Goal: Information Seeking & Learning: Find specific fact

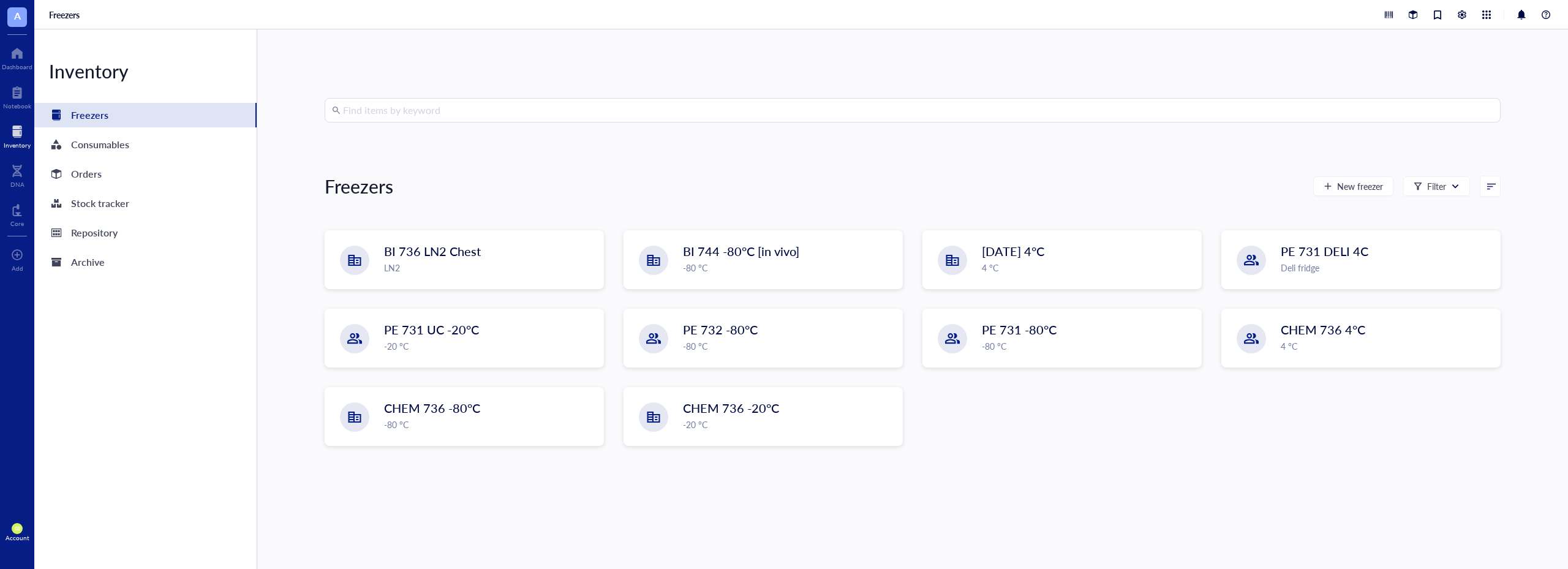
click at [417, 111] on input "search" at bounding box center [917, 110] width 1150 height 24
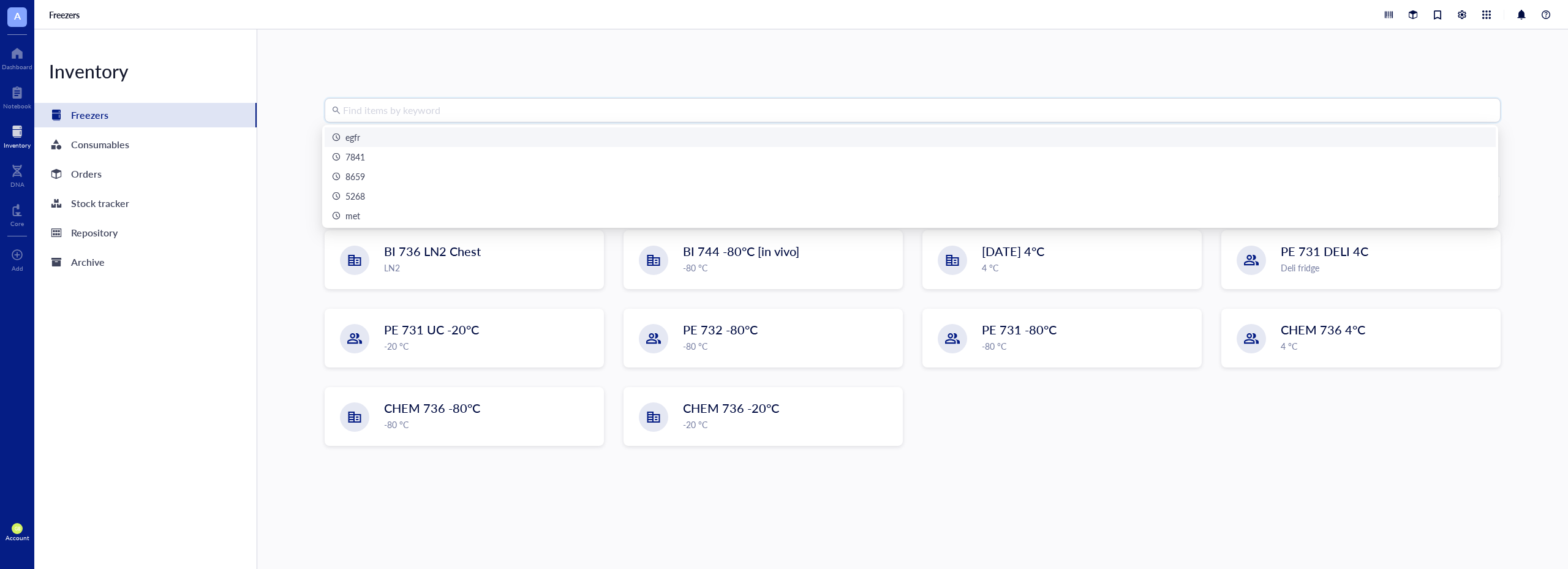
click at [352, 136] on div "egfr" at bounding box center [353, 137] width 15 height 13
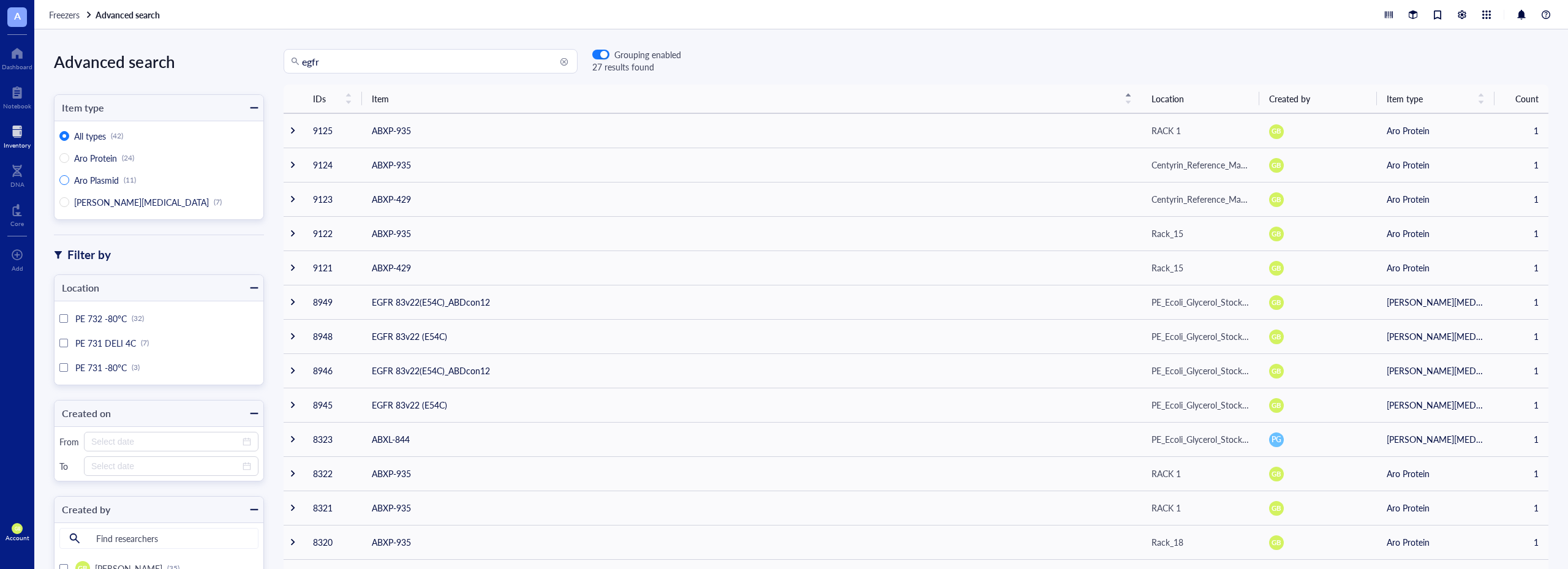
click at [96, 182] on span "Aro Plasmid" at bounding box center [97, 180] width 45 height 12
click at [70, 182] on input "Aro Plasmid (11)" at bounding box center [64, 180] width 9 height 9
radio input "true"
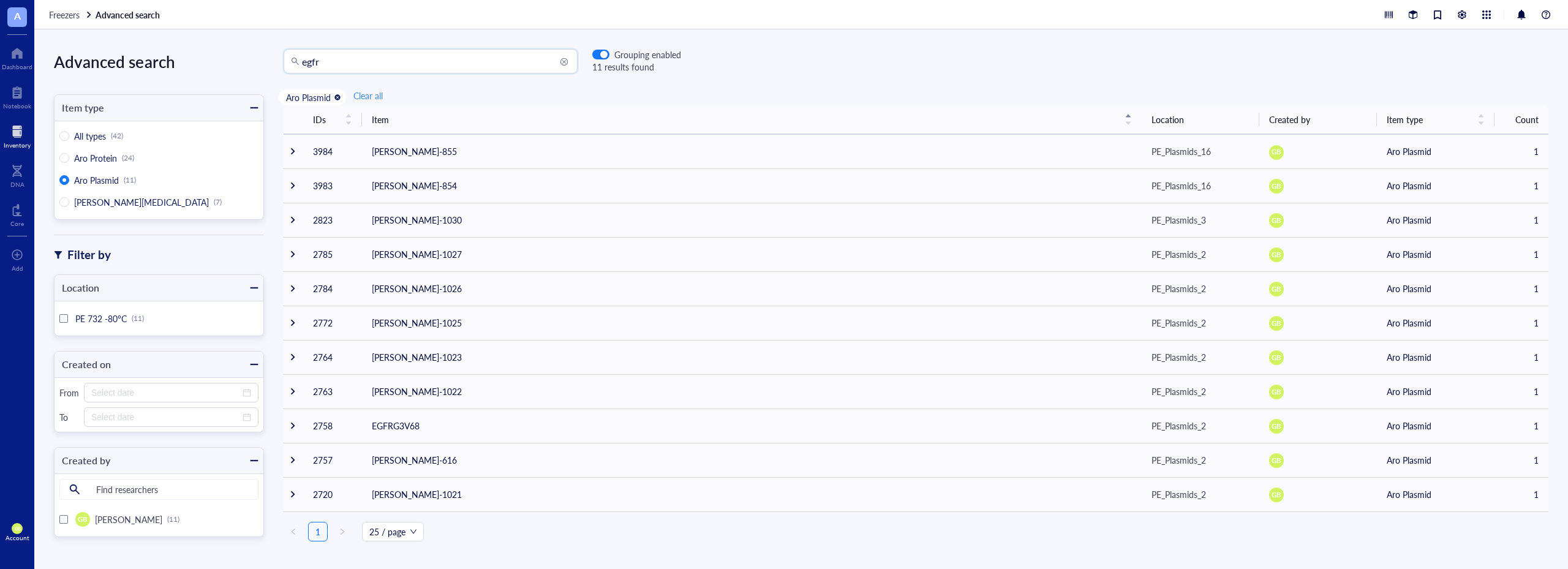
drag, startPoint x: 403, startPoint y: 58, endPoint x: 274, endPoint y: 62, distance: 129.1
click at [274, 62] on div "egfr egfr Grouping enabled 11 results found" at bounding box center [473, 61] width 417 height 24
paste input "358660"
type input "358660"
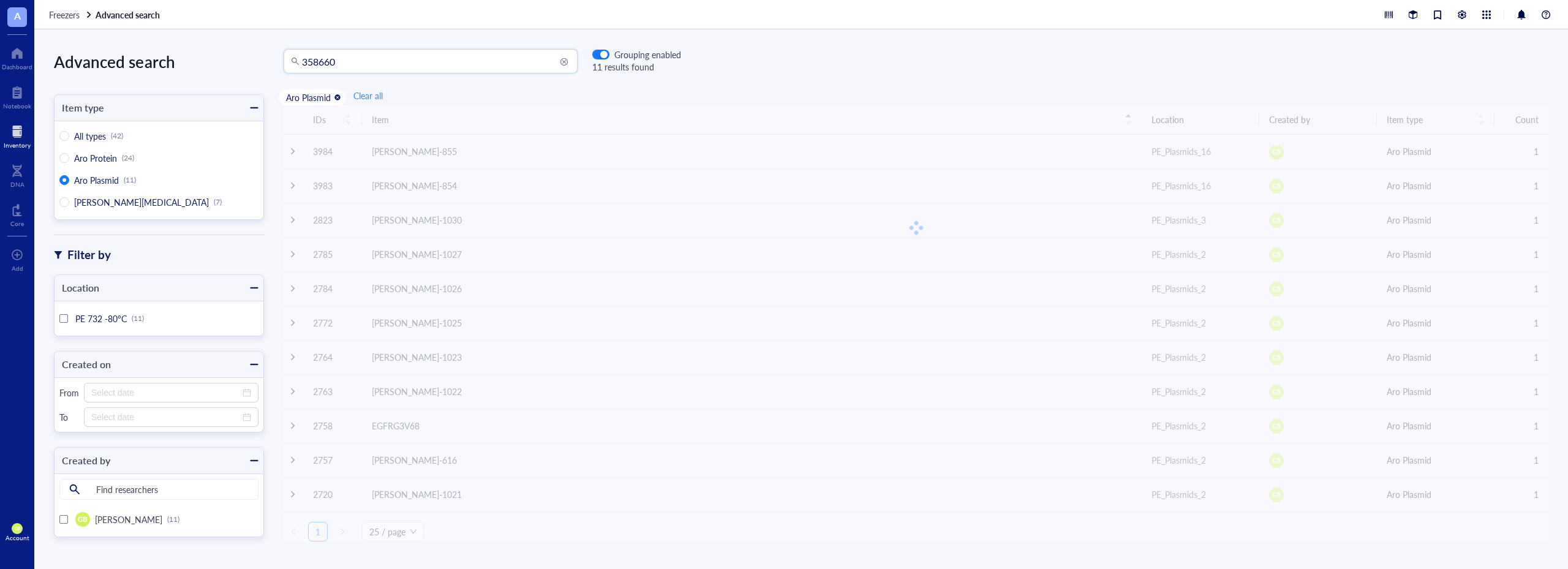
radio input "true"
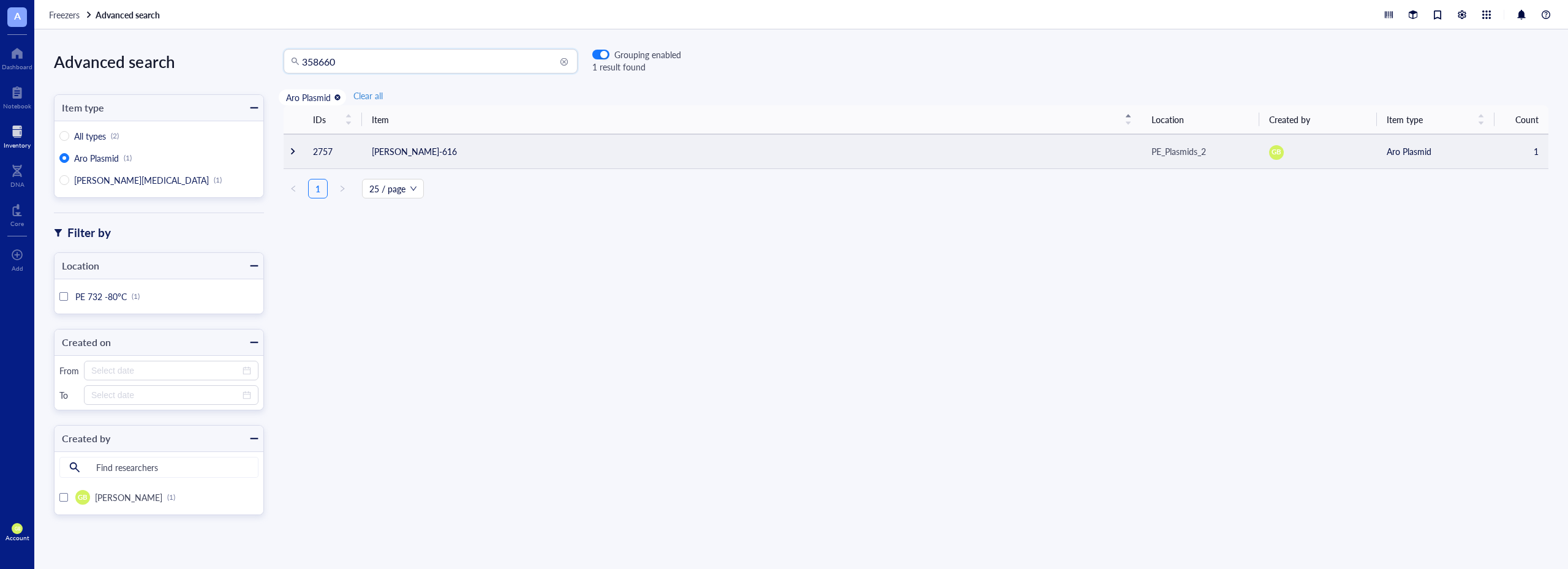
click at [295, 154] on div at bounding box center [292, 150] width 8 height 8
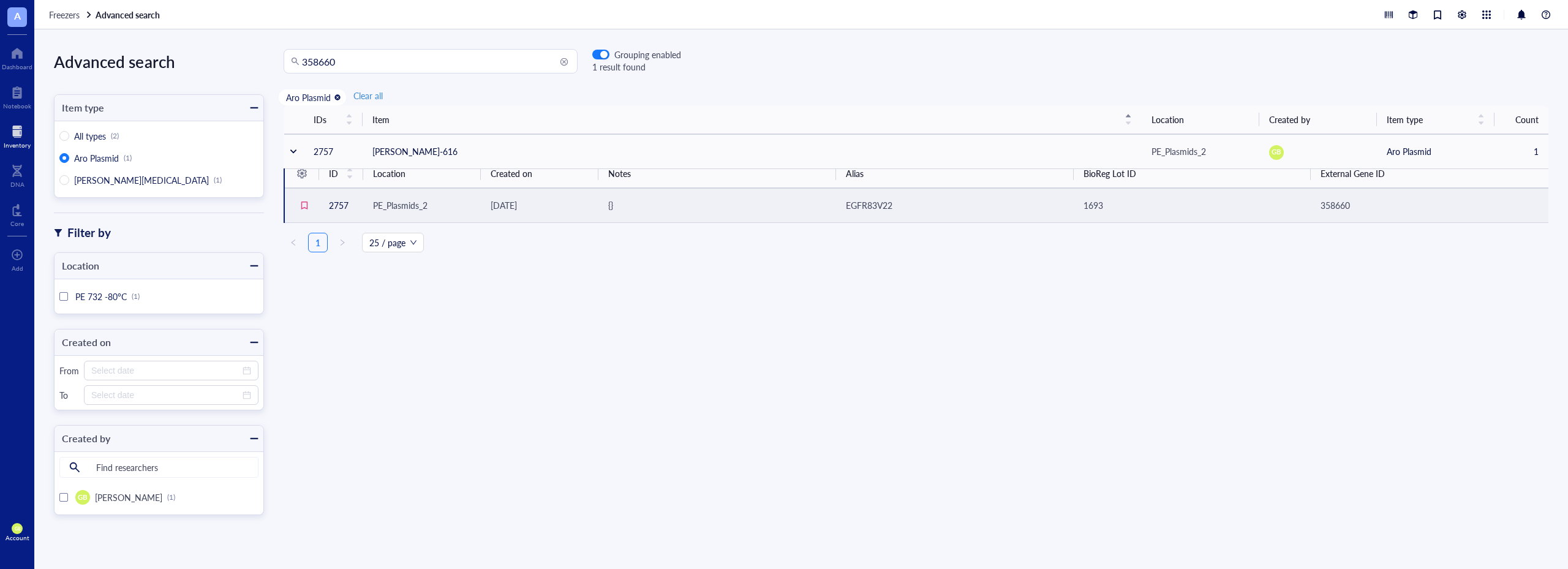
click at [856, 205] on span "EGFR83V22" at bounding box center [870, 205] width 47 height 12
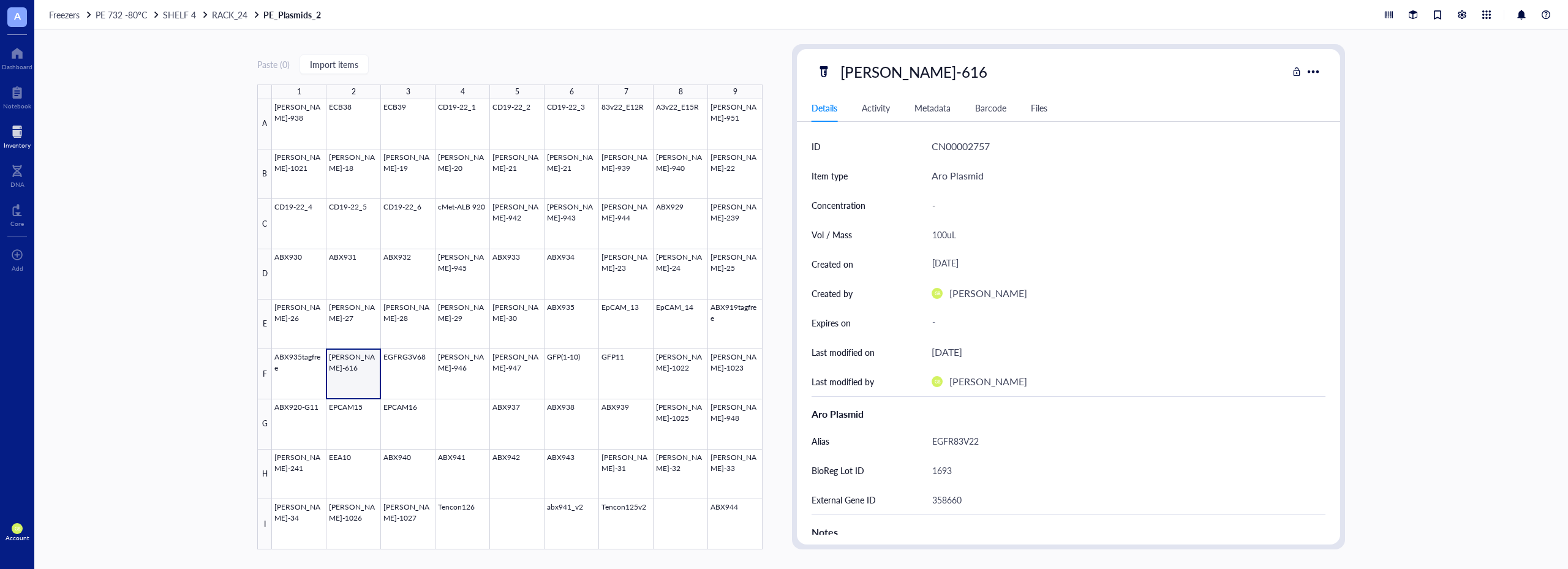
click at [24, 135] on div at bounding box center [17, 132] width 27 height 20
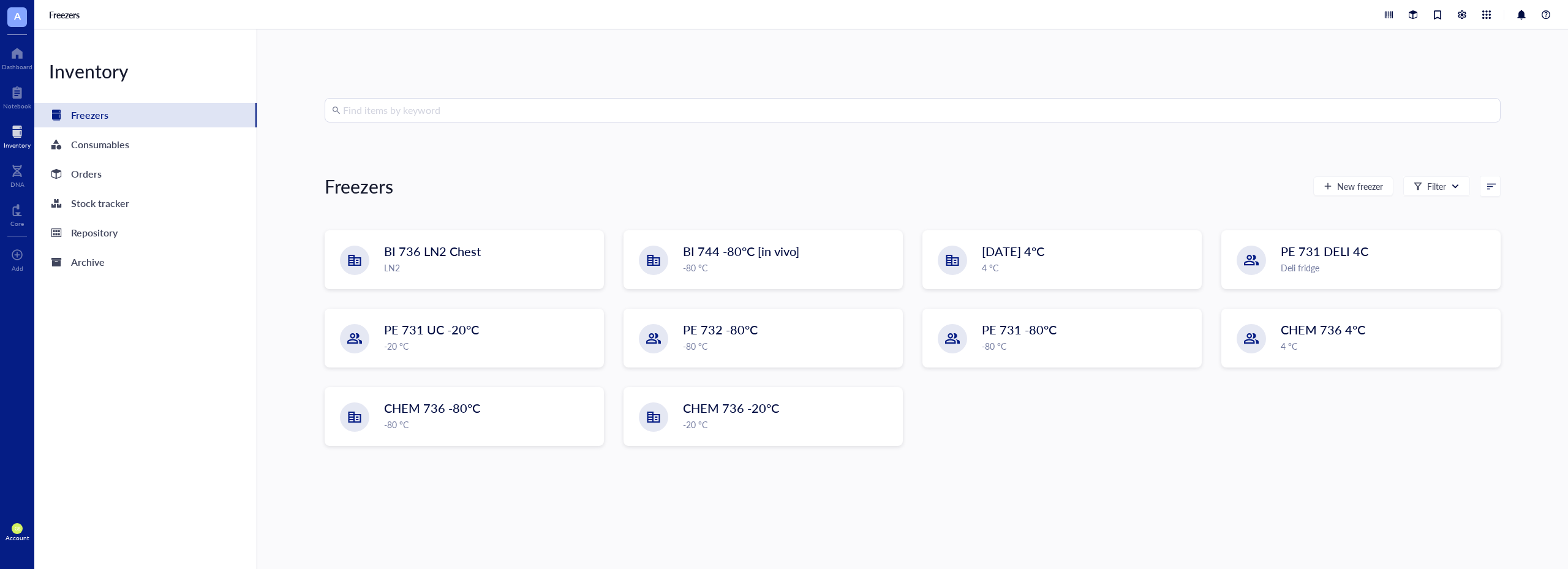
click at [437, 102] on input "search" at bounding box center [917, 110] width 1150 height 24
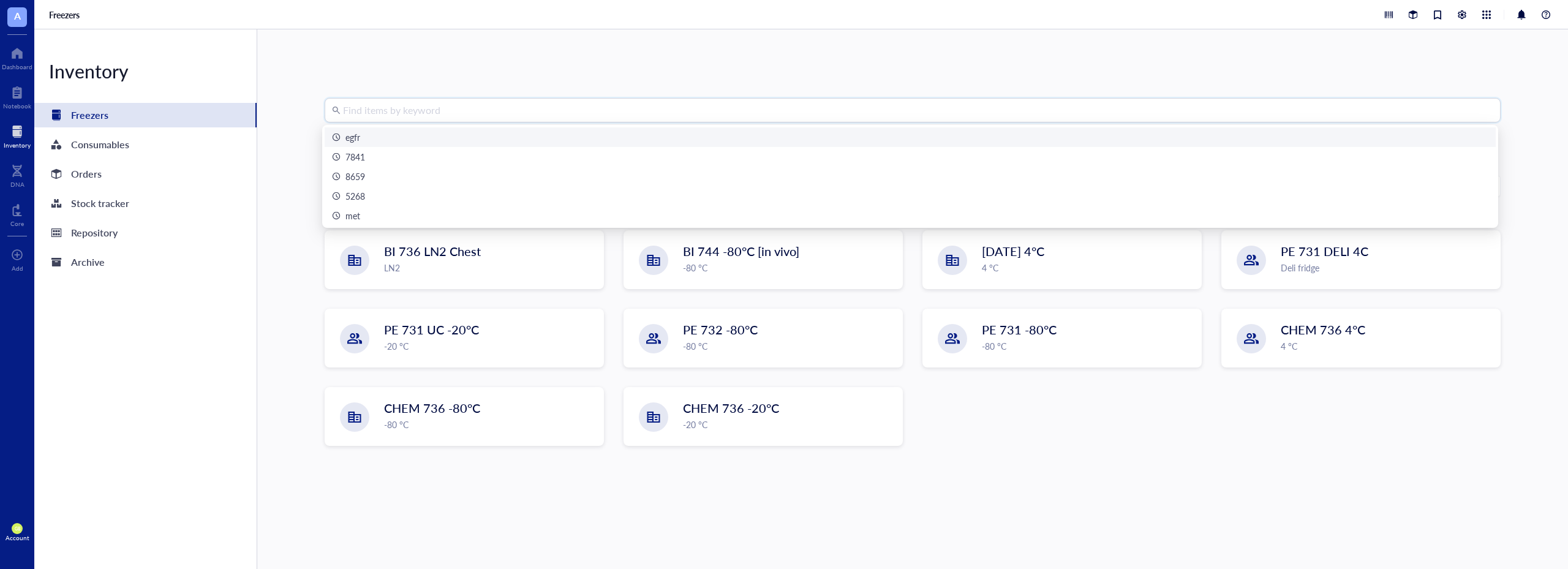
paste input "358662"
type input "358662"
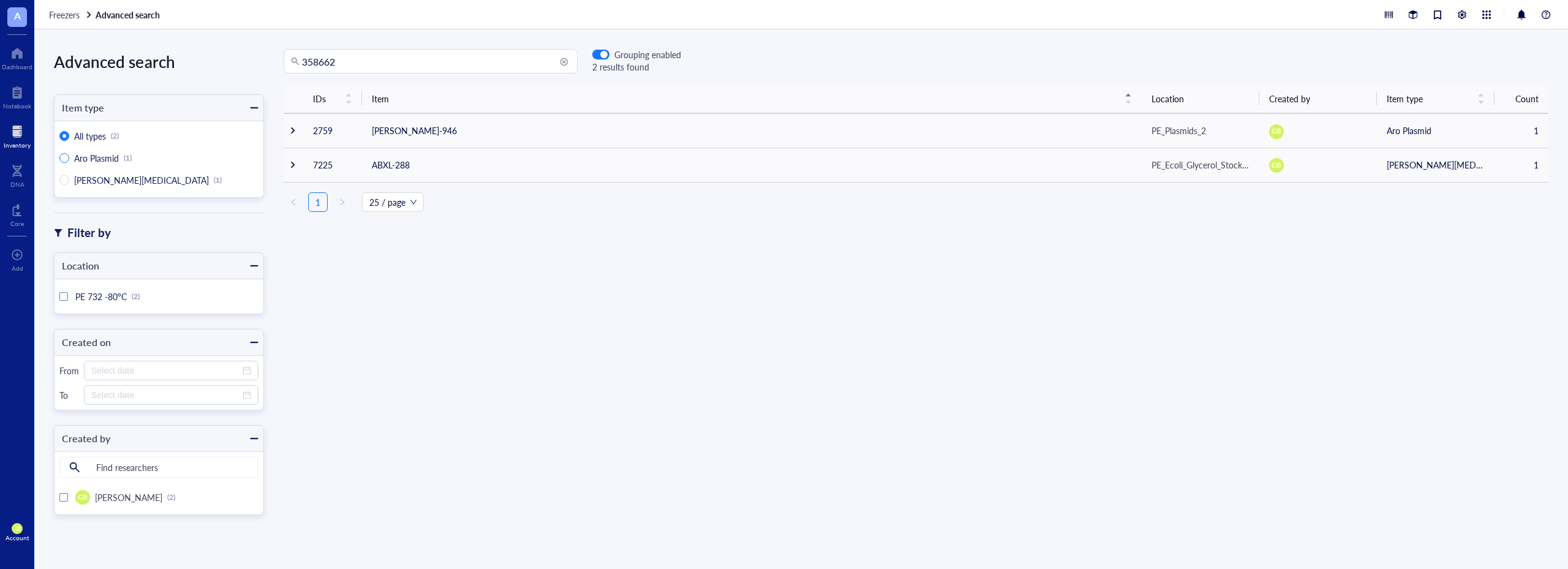
click at [102, 162] on span "Aro Plasmid" at bounding box center [97, 158] width 45 height 12
click at [70, 162] on input "Aro Plasmid (1)" at bounding box center [64, 158] width 9 height 9
radio input "true"
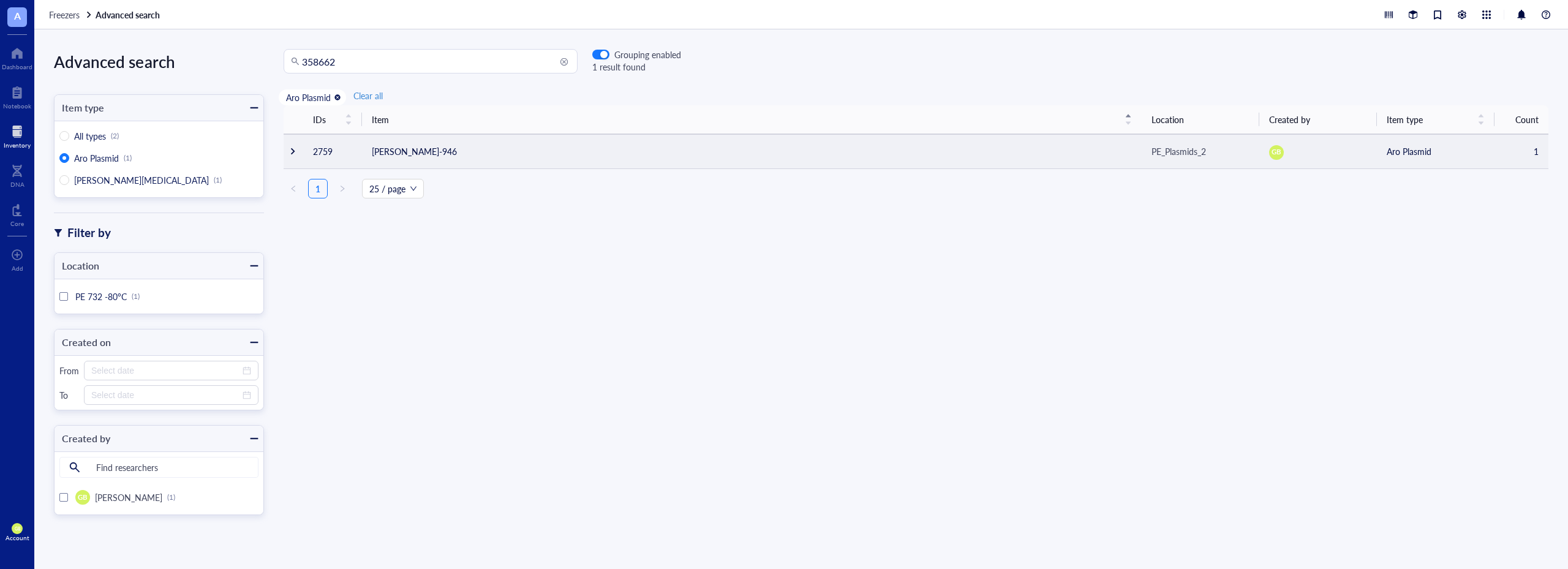
click at [290, 150] on div at bounding box center [292, 150] width 8 height 8
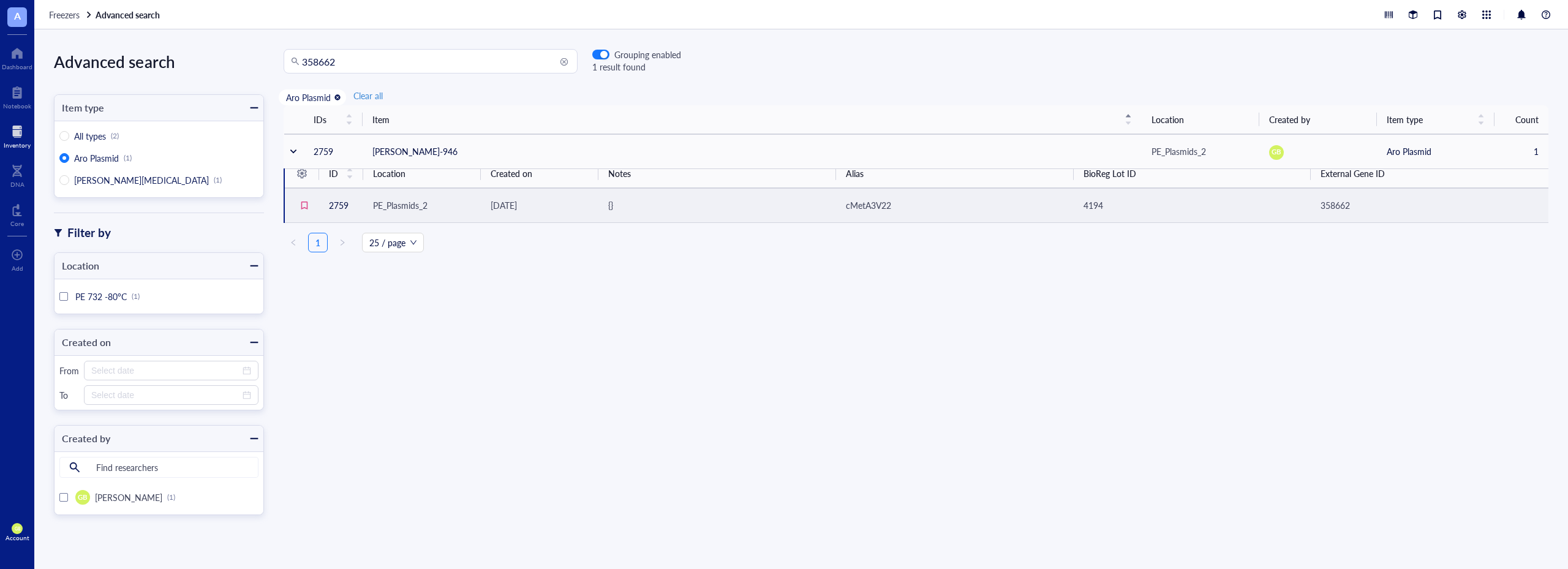
click at [1095, 201] on span "4194" at bounding box center [1092, 205] width 20 height 12
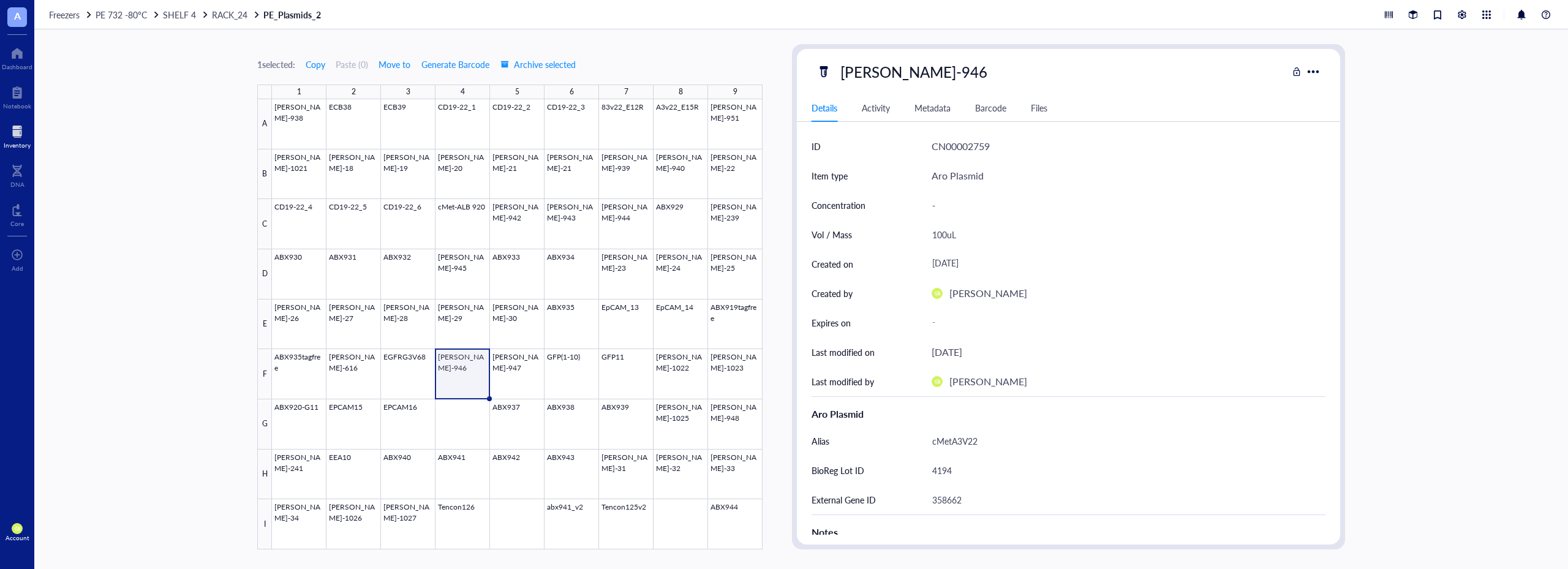
click at [19, 133] on div at bounding box center [17, 132] width 27 height 20
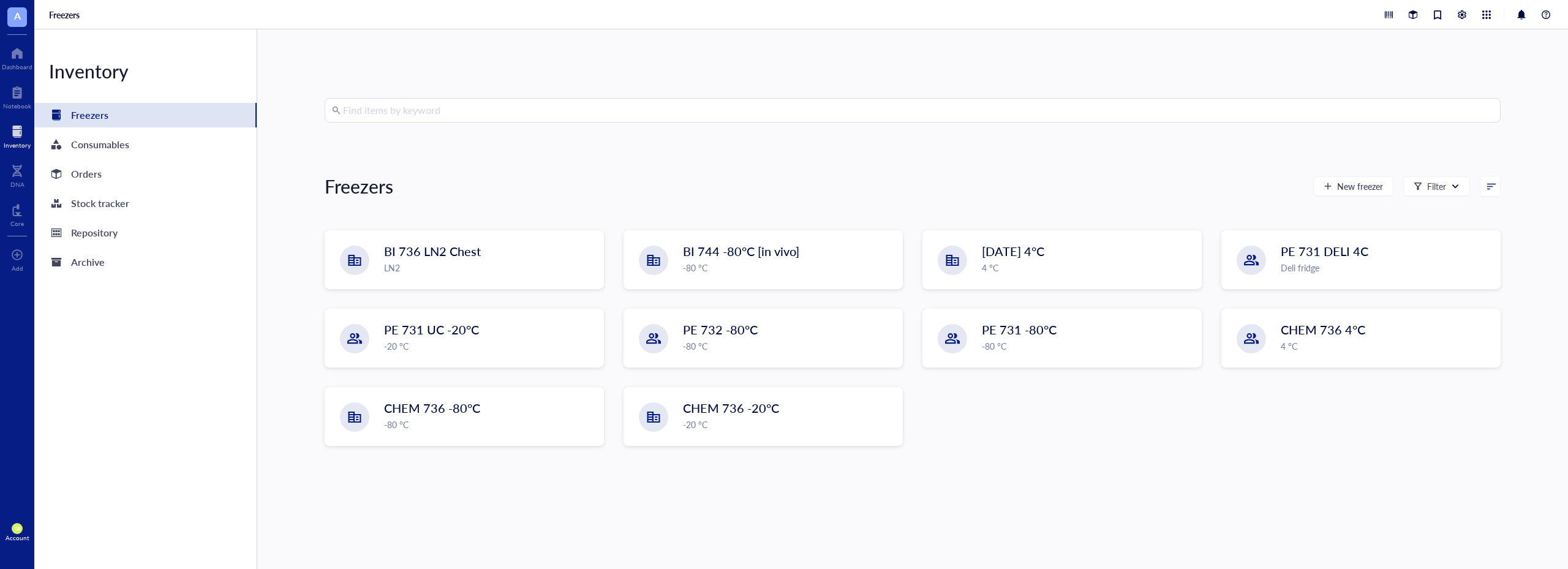
click at [475, 117] on input "search" at bounding box center [917, 110] width 1150 height 24
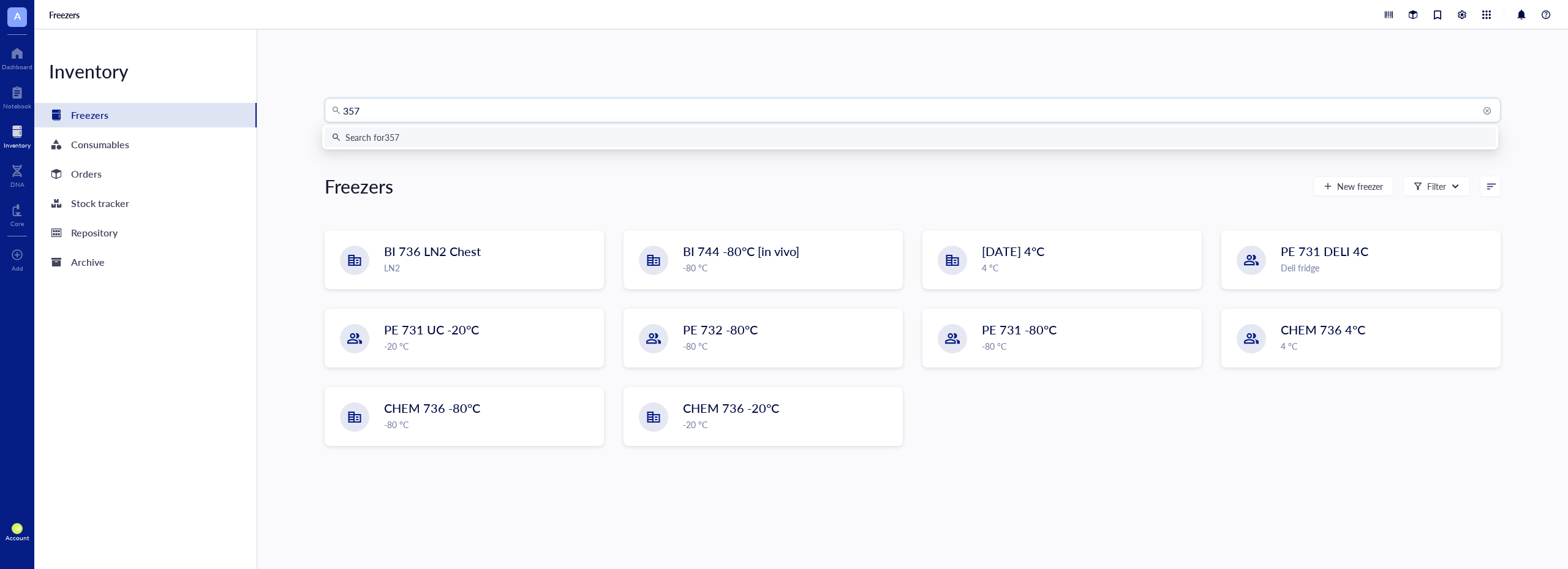
type input "3575"
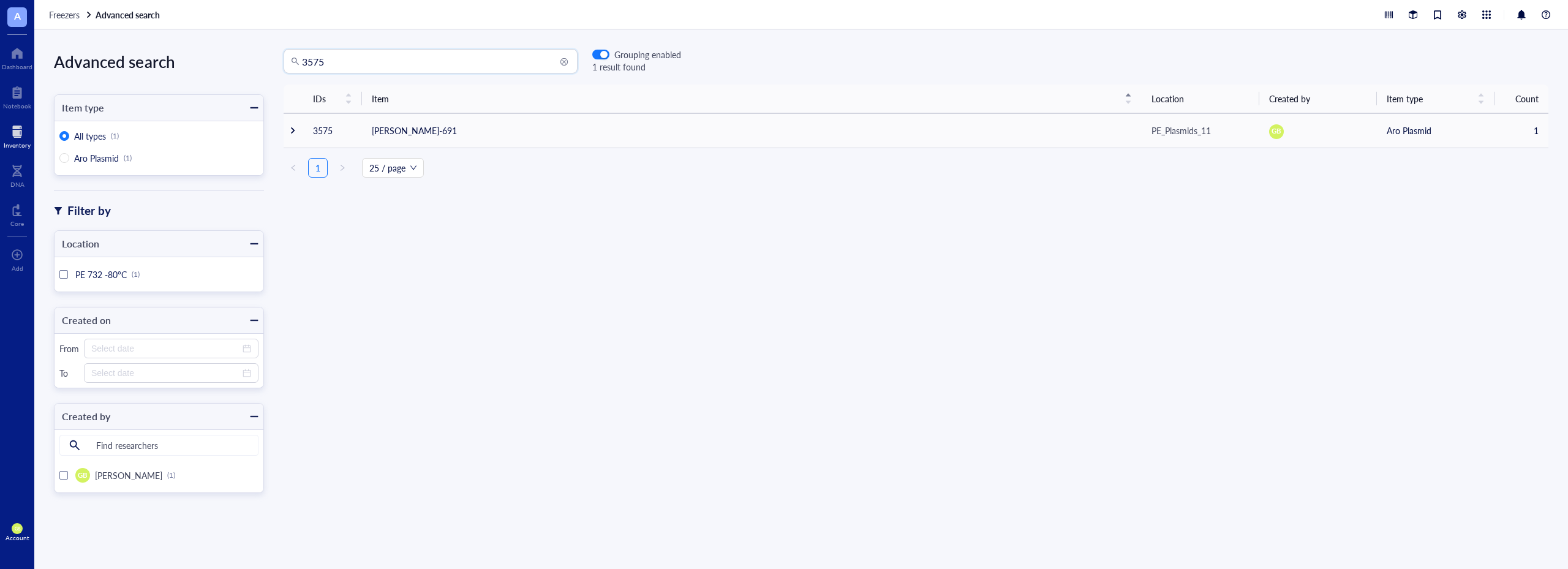
drag, startPoint x: 385, startPoint y: 63, endPoint x: 243, endPoint y: 64, distance: 142.0
click at [243, 64] on div "Advanced search Item type All types (1) Aro Plasmid (1) Filter by Location PE 7…" at bounding box center [800, 299] width 1533 height 540
type input "3757"
click at [294, 166] on div at bounding box center [292, 165] width 8 height 8
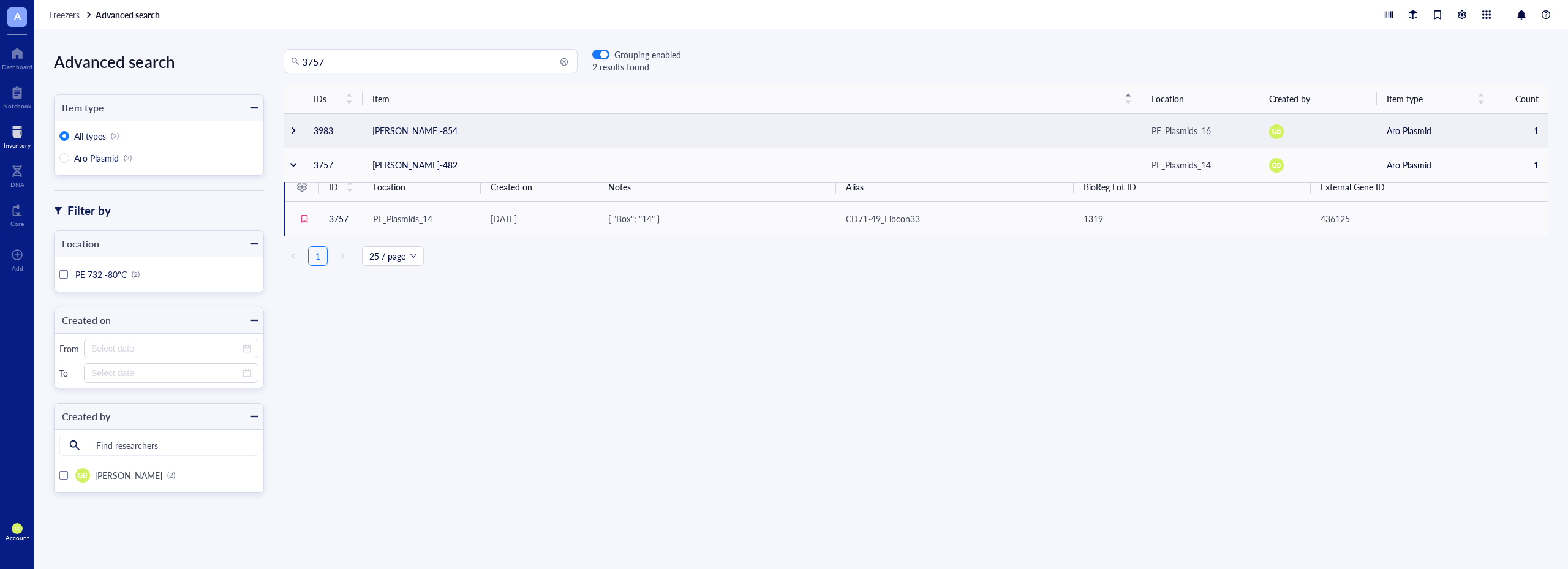
click at [290, 130] on div at bounding box center [292, 130] width 8 height 8
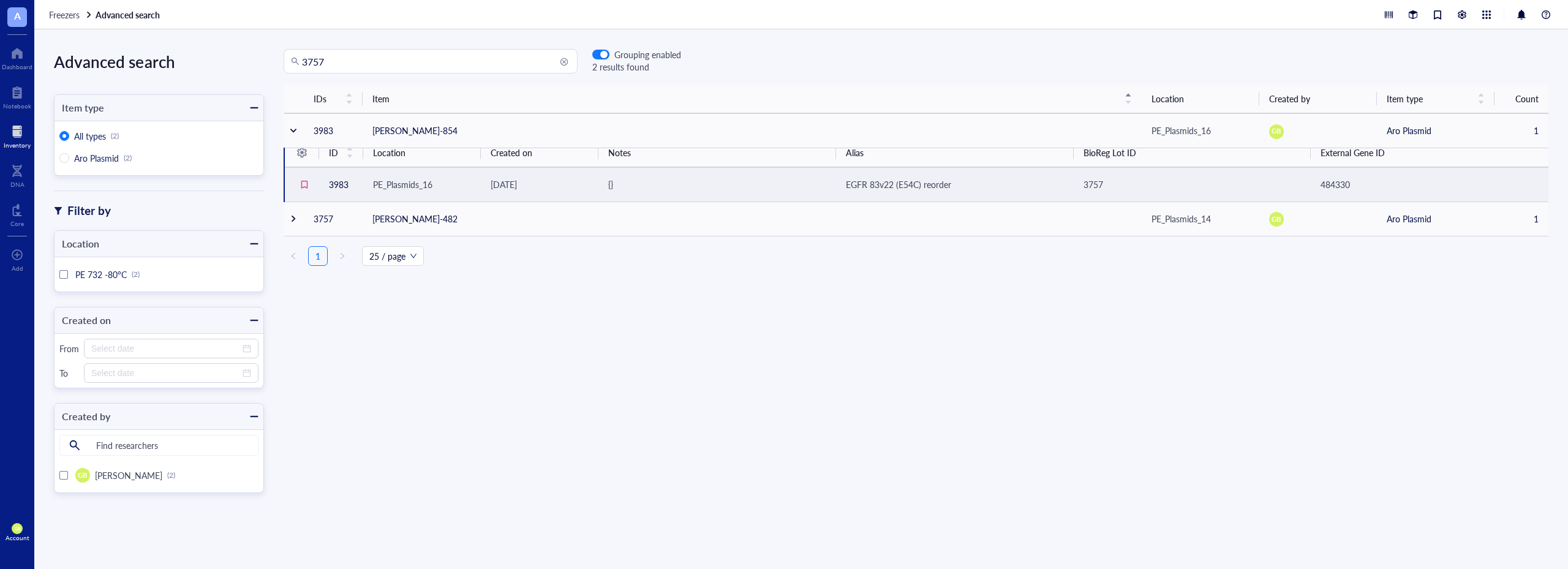
click at [897, 183] on span "EGFR 83v22 (E54C) reorder" at bounding box center [899, 184] width 105 height 12
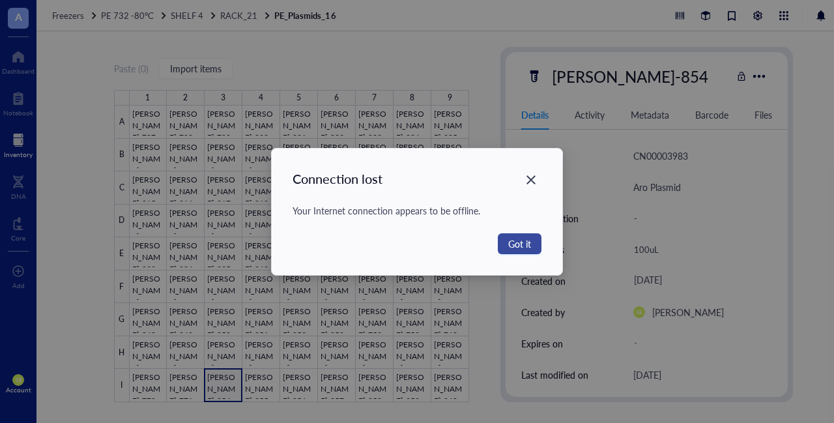
click at [530, 253] on button "Got it" at bounding box center [520, 243] width 44 height 21
